Goal: Information Seeking & Learning: Learn about a topic

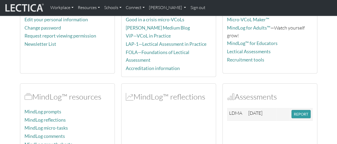
scroll to position [89, 0]
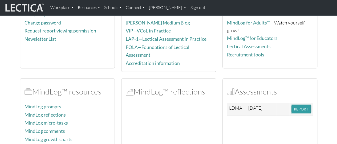
click at [297, 106] on button "REPORT" at bounding box center [301, 109] width 19 height 8
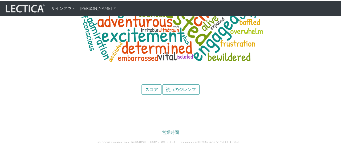
scroll to position [2605, 0]
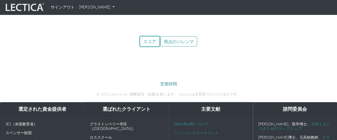
click at [144, 40] on font "スコア" at bounding box center [149, 41] width 13 height 5
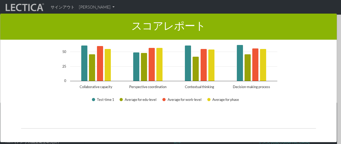
scroll to position [939, 0]
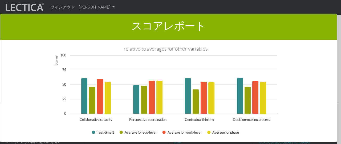
drag, startPoint x: 336, startPoint y: 123, endPoint x: 335, endPoint y: 119, distance: 3.2
click at [335, 119] on div "スコアレポート × レポートのこのセクションでは、LDMAスコアの結果の概要を示します。 ここでは、スコアの説明と、スコアの成長への影響に関する情報が表示され…" at bounding box center [170, 77] width 341 height 144
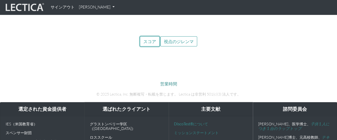
click at [147, 40] on font "スコア" at bounding box center [149, 41] width 13 height 5
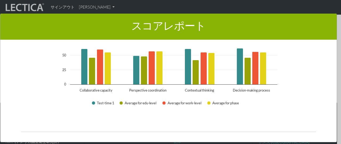
scroll to position [914, 0]
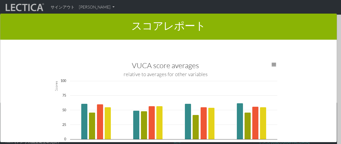
drag, startPoint x: 336, startPoint y: 103, endPoint x: 332, endPoint y: 94, distance: 9.6
click at [332, 94] on div "スコアレポート × レポートのこのセクションでは、LDMAスコアの結果の概要を示します。 ここでは、スコアの説明と、スコアの成長への影響に関する情報が表示され…" at bounding box center [170, 77] width 341 height 144
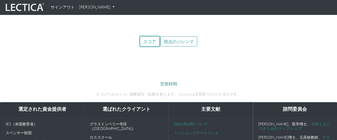
click at [150, 39] on font "スコア" at bounding box center [149, 41] width 13 height 5
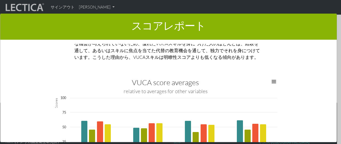
scroll to position [924, 0]
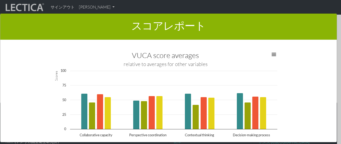
drag, startPoint x: 336, startPoint y: 104, endPoint x: 335, endPoint y: 96, distance: 7.7
click at [335, 96] on div "スコアレポート × レポートのこのセクションでは、LDMAスコアの結果の概要を示します。 ここでは、スコアの説明と、スコアの成長への影響に関する情報が表示され…" at bounding box center [170, 77] width 341 height 144
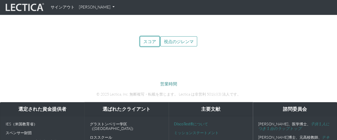
click at [142, 39] on button "スコア" at bounding box center [150, 42] width 20 height 10
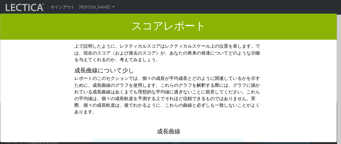
scroll to position [1965, 0]
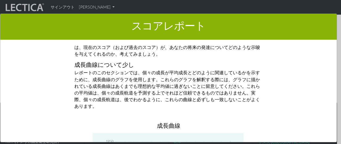
drag, startPoint x: 317, startPoint y: 89, endPoint x: 329, endPoint y: 115, distance: 28.6
click at [329, 115] on div "スコアレポート × レポートのこのセクションでは、LDMAスコアの結果の概要を示します。 ここでは、スコアの説明と、スコアの成長への影響に関する情報が表示され…" at bounding box center [168, 77] width 337 height 129
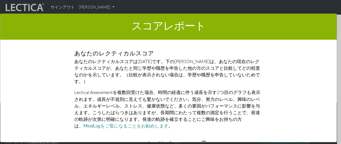
scroll to position [1170, 0]
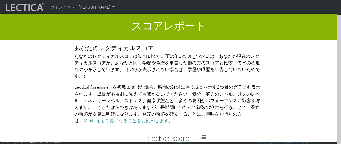
drag, startPoint x: 318, startPoint y: 81, endPoint x: 300, endPoint y: 105, distance: 30.3
click at [300, 105] on div "レポートのこのセクションでは、LDMAスコアの結果の概要を示します。 ここでは、スコアの説明と、スコアの成長への影響に関する情報が表示されます。 スコアの限界…" at bounding box center [168, 93] width 311 height 98
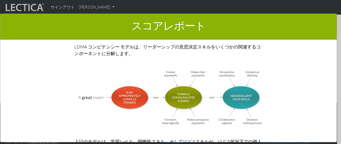
scroll to position [1556, 0]
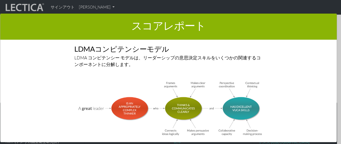
drag, startPoint x: 289, startPoint y: 3, endPoint x: 23, endPoint y: 72, distance: 274.9
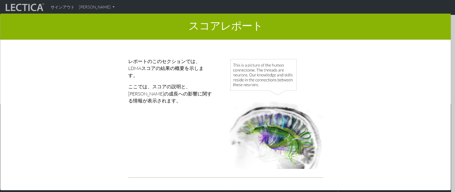
scroll to position [0, 0]
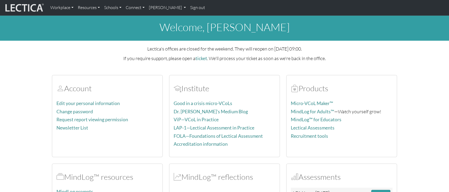
scroll to position [119, 0]
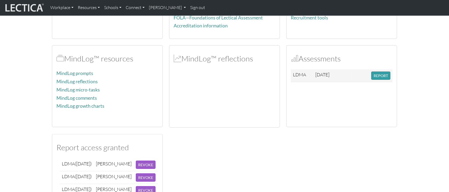
click at [388, 82] on td "REPORT" at bounding box center [380, 76] width 23 height 13
click at [385, 73] on button "REPORT" at bounding box center [380, 76] width 19 height 8
click at [380, 74] on button "REPORT" at bounding box center [380, 76] width 19 height 8
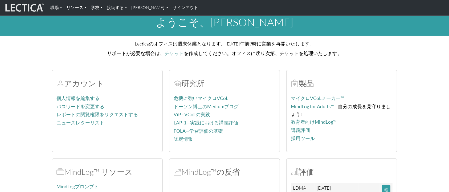
scroll to position [79, 0]
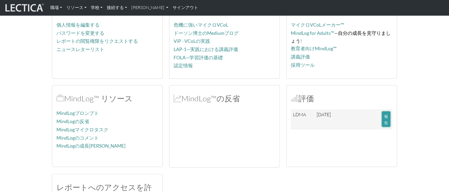
click at [388, 122] on font "報告" at bounding box center [387, 119] width 4 height 11
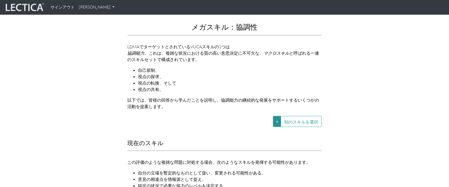
scroll to position [638, 0]
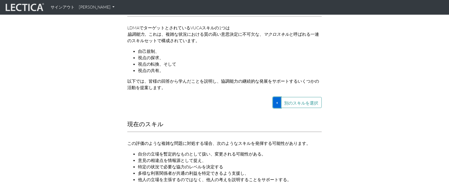
click at [276, 97] on button "別のスキルを選択" at bounding box center [277, 102] width 8 height 11
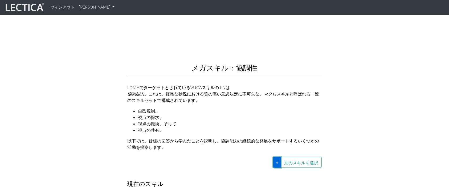
scroll to position [616, 0]
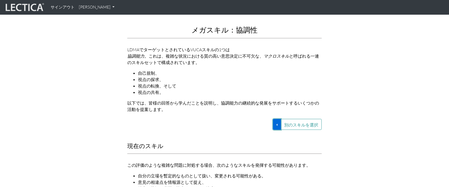
click at [279, 119] on button "別のスキルを選択" at bounding box center [277, 124] width 8 height 11
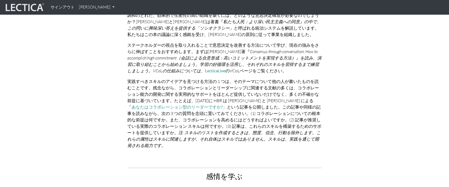
scroll to position [788, 0]
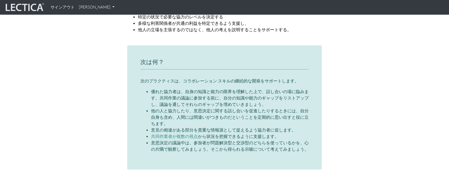
drag, startPoint x: 452, startPoint y: 62, endPoint x: 80, endPoint y: 103, distance: 374.3
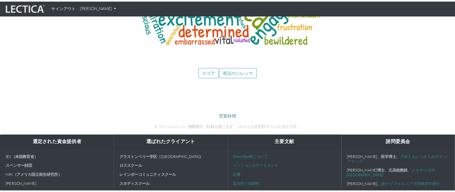
scroll to position [2531, 0]
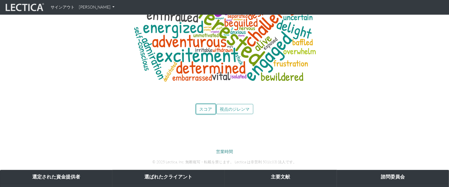
click at [211, 107] on button "スコア" at bounding box center [206, 109] width 20 height 10
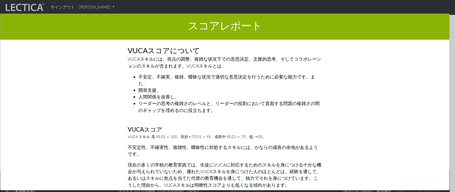
scroll to position [650, 0]
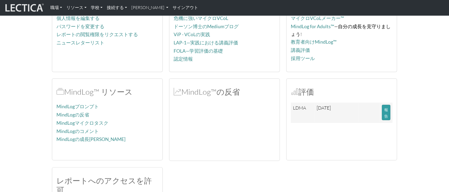
scroll to position [95, 0]
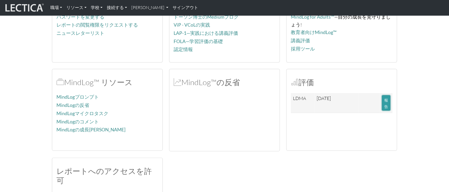
click at [389, 110] on button "報告" at bounding box center [386, 102] width 9 height 15
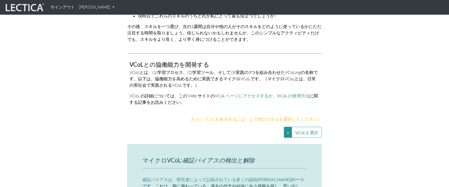
scroll to position [1054, 0]
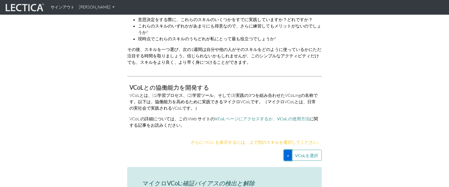
click at [288, 150] on button "VCoLを選択" at bounding box center [288, 155] width 8 height 11
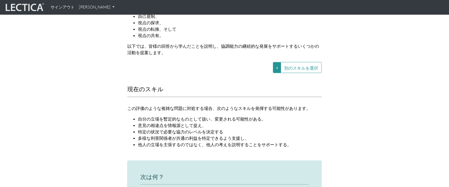
scroll to position [635, 0]
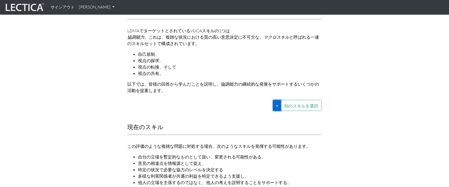
click at [279, 100] on button "別のスキルを選択" at bounding box center [277, 105] width 8 height 11
click at [260, 108] on link "VUCA—文脈的思考" at bounding box center [244, 111] width 46 height 6
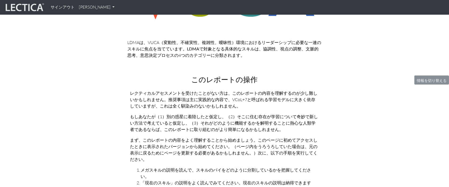
scroll to position [0, 0]
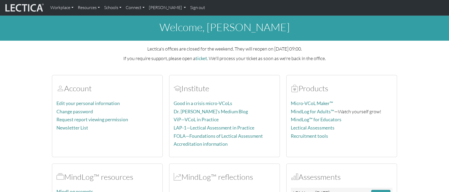
scroll to position [116, 0]
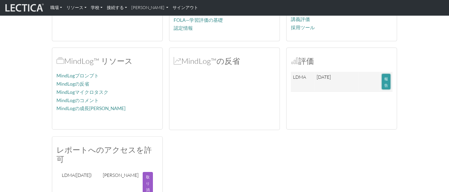
click at [387, 80] on font "報告" at bounding box center [387, 82] width 4 height 11
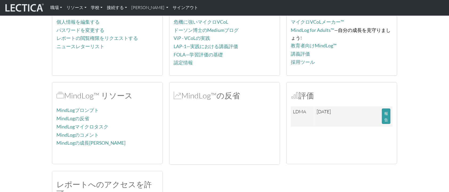
scroll to position [104, 0]
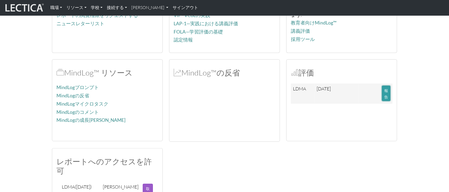
click at [383, 94] on button "報告" at bounding box center [386, 93] width 9 height 15
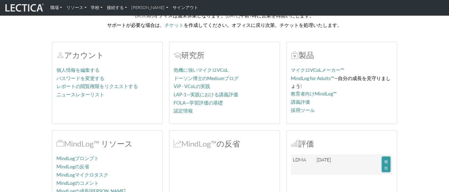
click at [382, 159] on button "報告" at bounding box center [386, 164] width 9 height 15
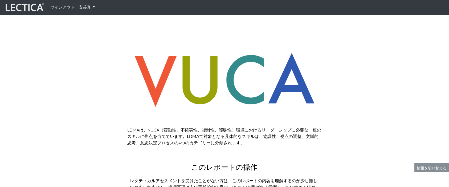
scroll to position [71, 0]
